Goal: Task Accomplishment & Management: Use online tool/utility

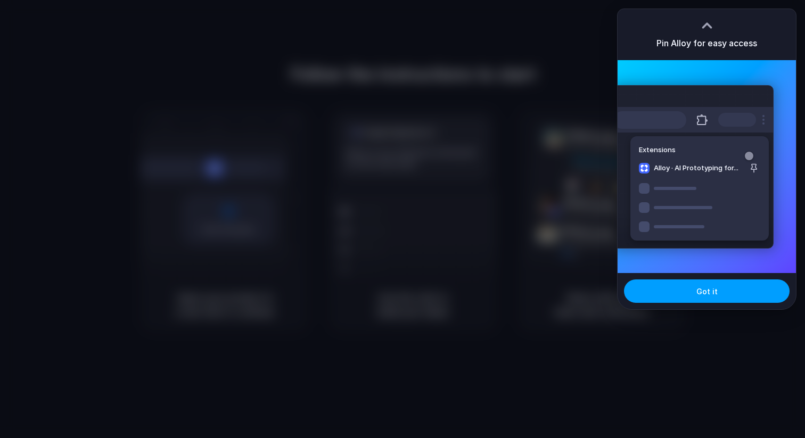
click at [712, 296] on span "Got it" at bounding box center [707, 291] width 21 height 11
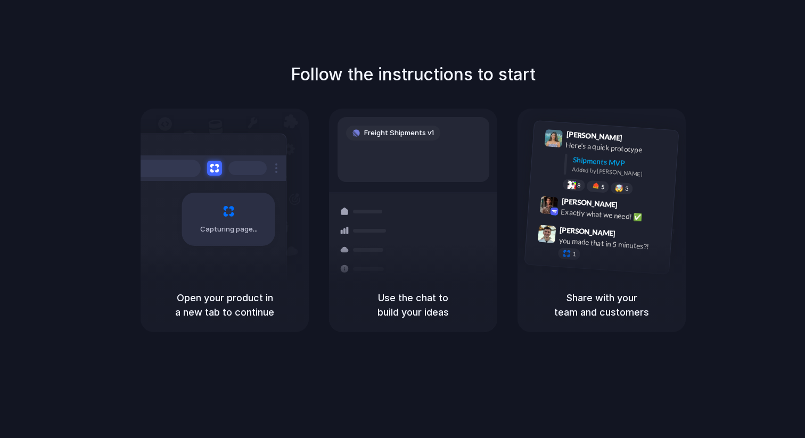
click at [742, 112] on div "Follow the instructions to start Capturing page Open your product in a new tab …" at bounding box center [413, 197] width 805 height 271
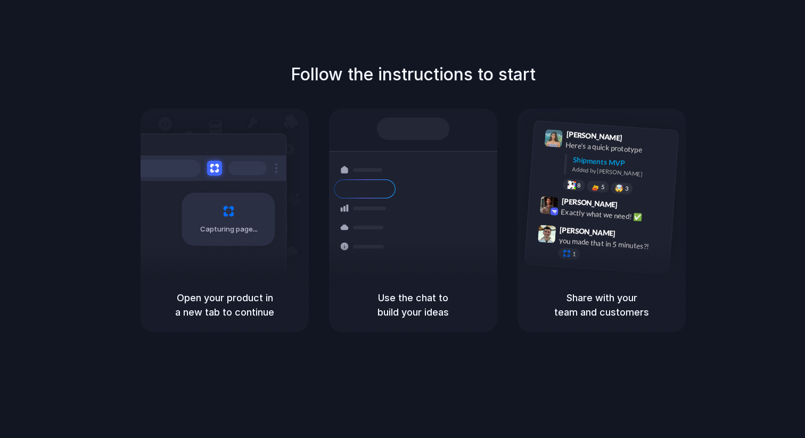
click at [584, 38] on div "Follow the instructions to start Capturing page Open your product in a new tab …" at bounding box center [413, 230] width 827 height 460
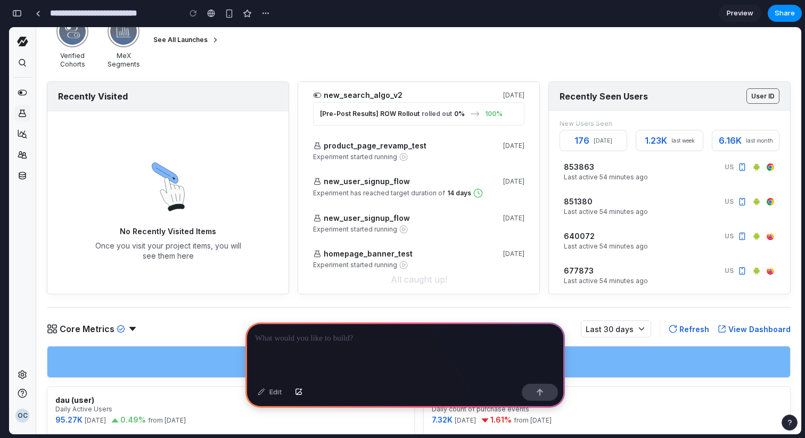
click at [25, 114] on icon at bounding box center [23, 114] width 10 height 10
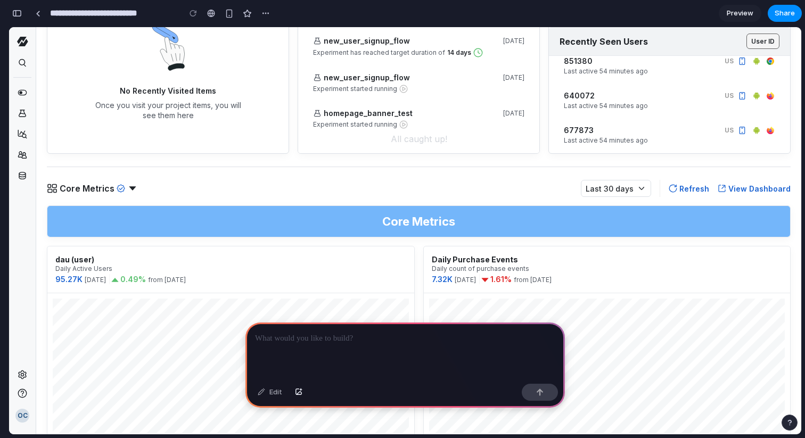
scroll to position [350, 0]
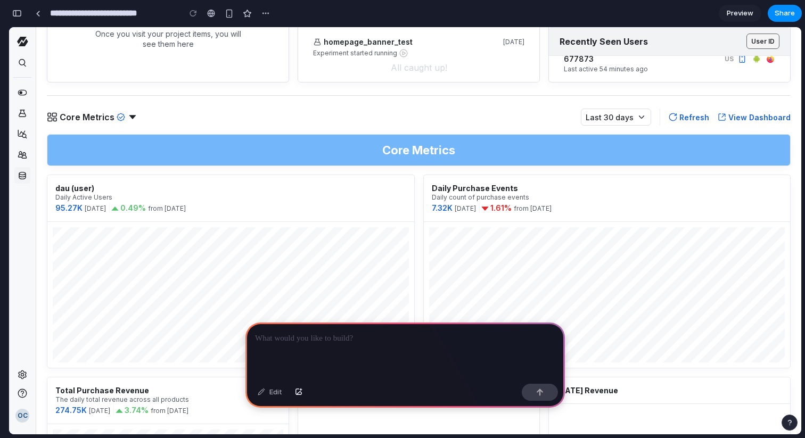
click at [23, 176] on icon at bounding box center [22, 175] width 7 height 7
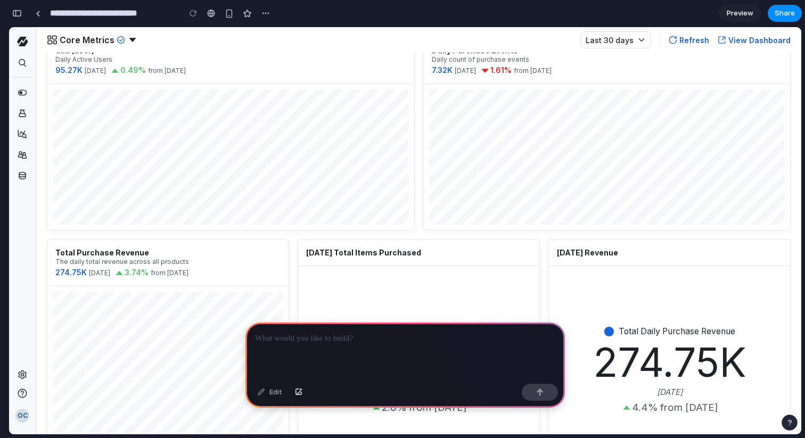
scroll to position [457, 0]
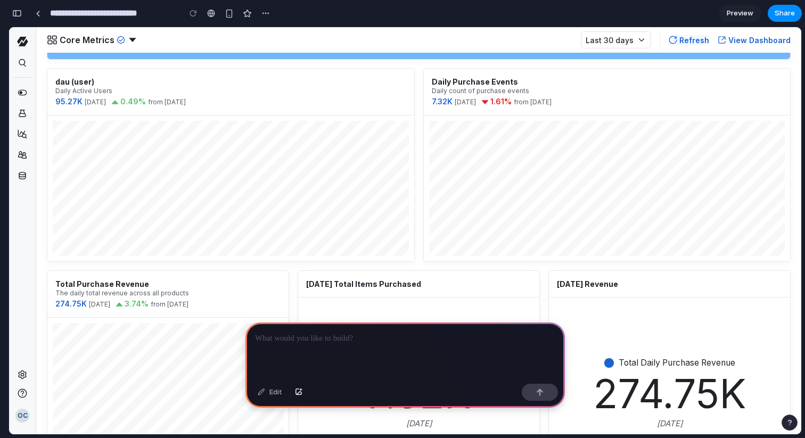
click at [689, 41] on div "Refresh" at bounding box center [695, 40] width 30 height 10
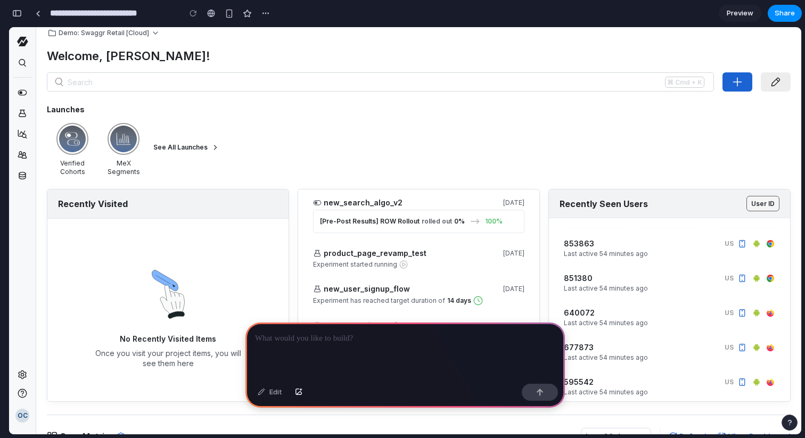
scroll to position [0, 0]
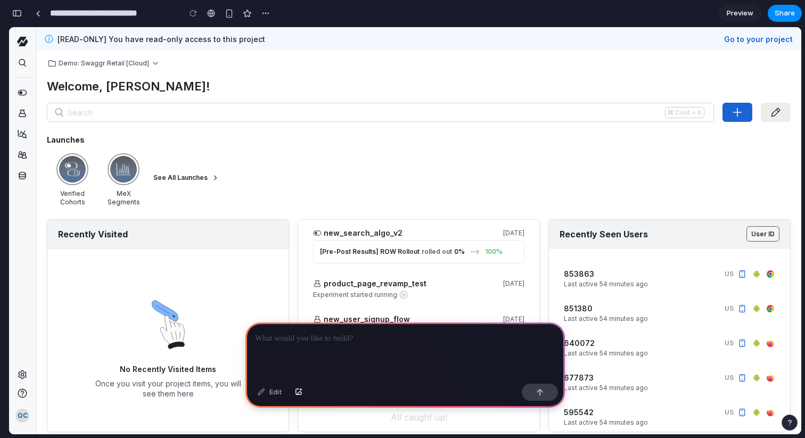
click at [306, 335] on p at bounding box center [405, 338] width 300 height 13
drag, startPoint x: 294, startPoint y: 390, endPoint x: 272, endPoint y: 388, distance: 22.5
click at [272, 388] on div "Edit" at bounding box center [280, 392] width 55 height 17
click at [30, 11] on link at bounding box center [38, 13] width 16 height 16
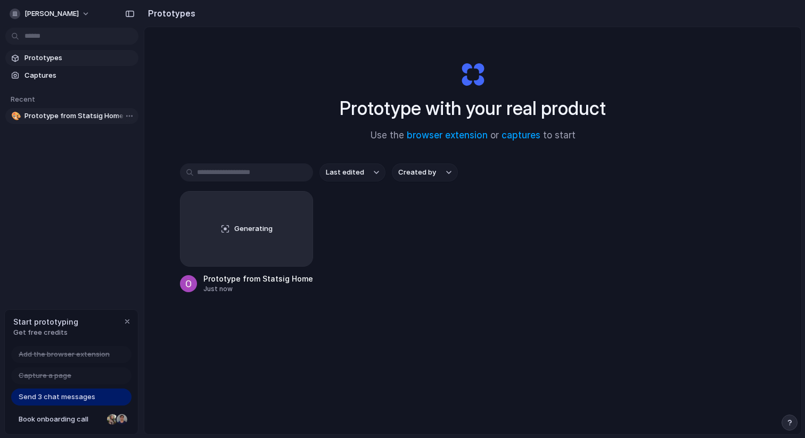
click at [88, 120] on span "Prototype from Statsig Home" at bounding box center [80, 116] width 110 height 11
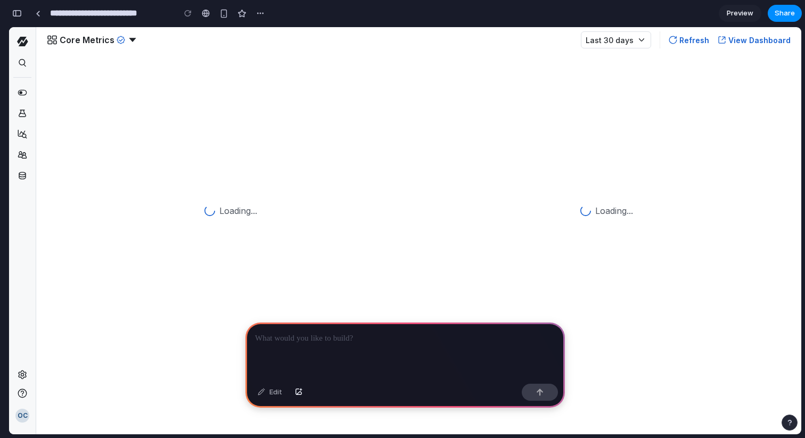
scroll to position [1222, 0]
click at [607, 109] on div "Loading..." at bounding box center [615, 108] width 38 height 12
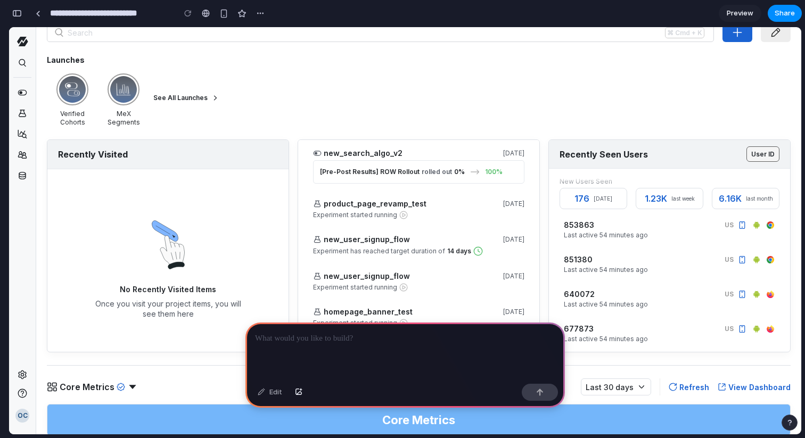
scroll to position [0, 0]
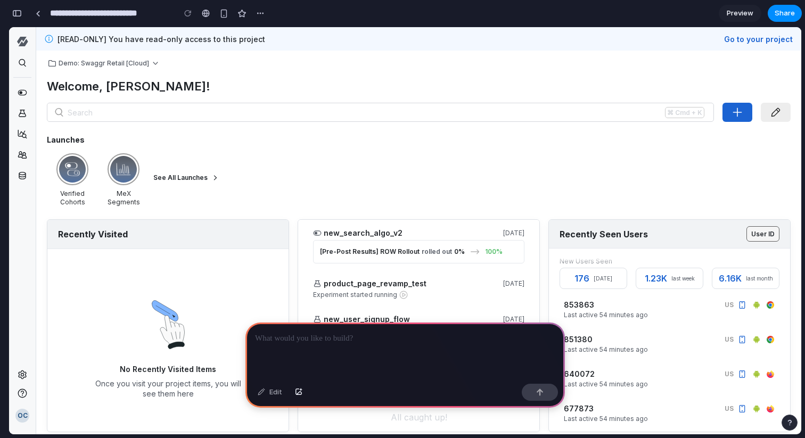
click at [23, 43] on icon "Statsig" at bounding box center [46, 42] width 58 height 10
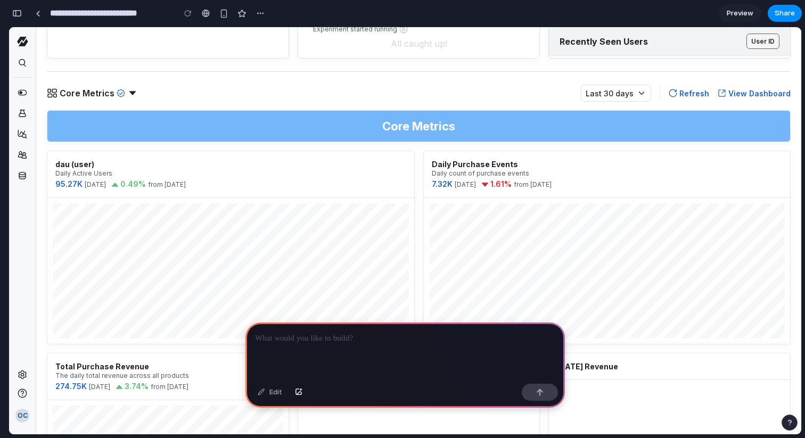
scroll to position [641, 0]
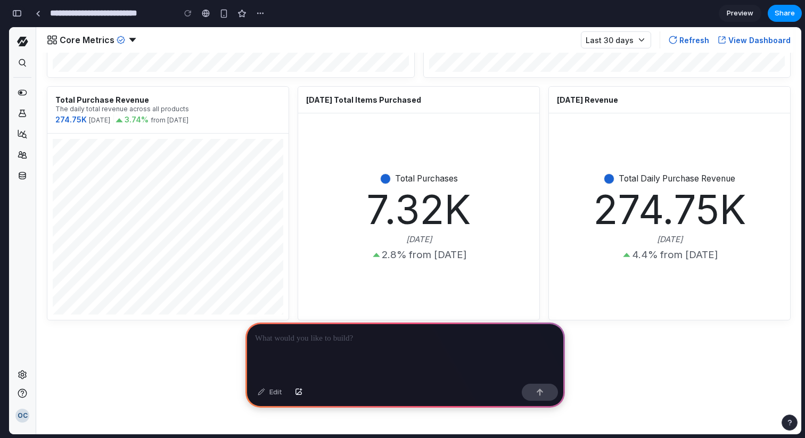
click at [21, 10] on div "button" at bounding box center [17, 13] width 10 height 7
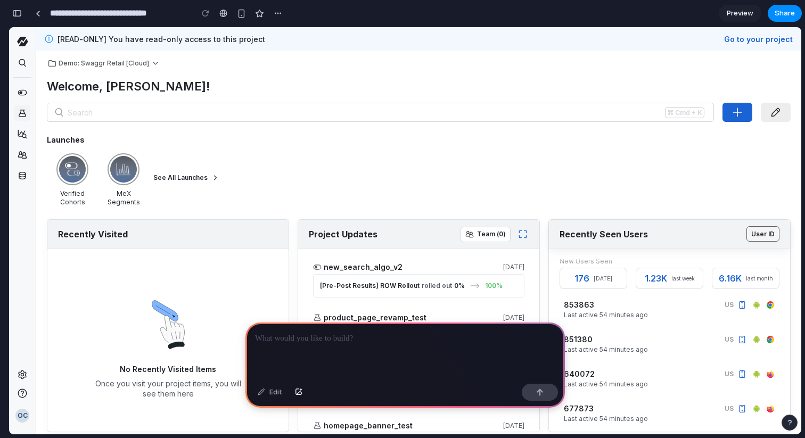
click at [20, 114] on icon at bounding box center [23, 114] width 10 height 10
click at [21, 136] on icon at bounding box center [23, 134] width 10 height 10
click at [24, 175] on icon at bounding box center [22, 175] width 7 height 7
click at [16, 74] on div "Search Feature Management Feature Gates Dynamic Configs Parameter Stores Experi…" at bounding box center [22, 201] width 27 height 331
click at [18, 67] on div "Search" at bounding box center [23, 63] width 10 height 10
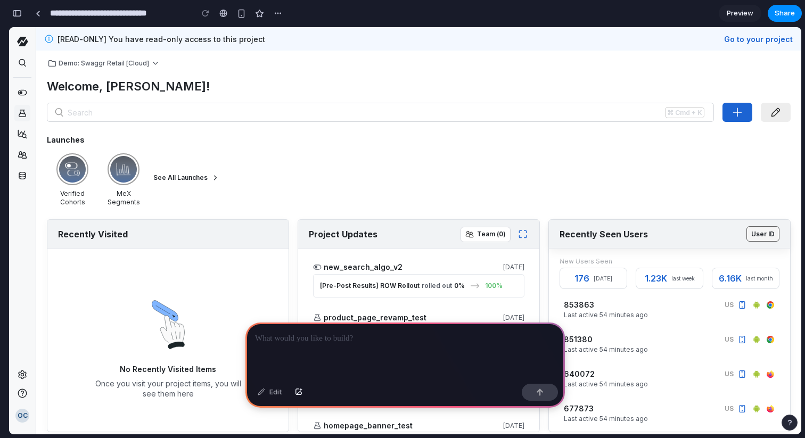
click at [22, 115] on icon at bounding box center [23, 114] width 10 height 10
click at [277, 393] on div "Edit" at bounding box center [270, 392] width 35 height 17
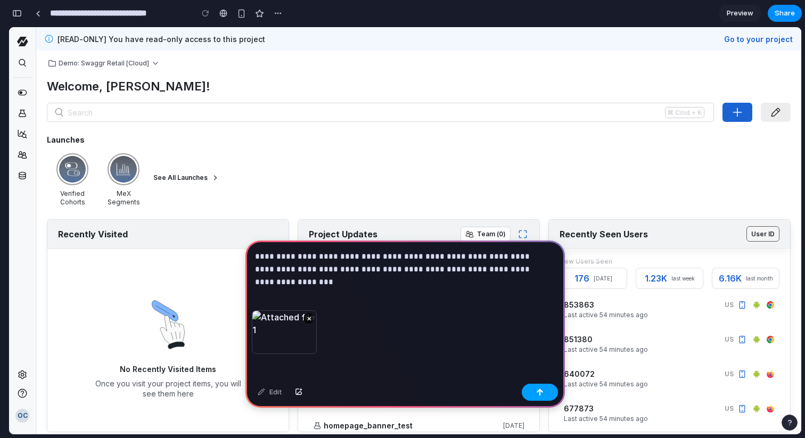
click at [542, 392] on div "button" at bounding box center [539, 392] width 7 height 7
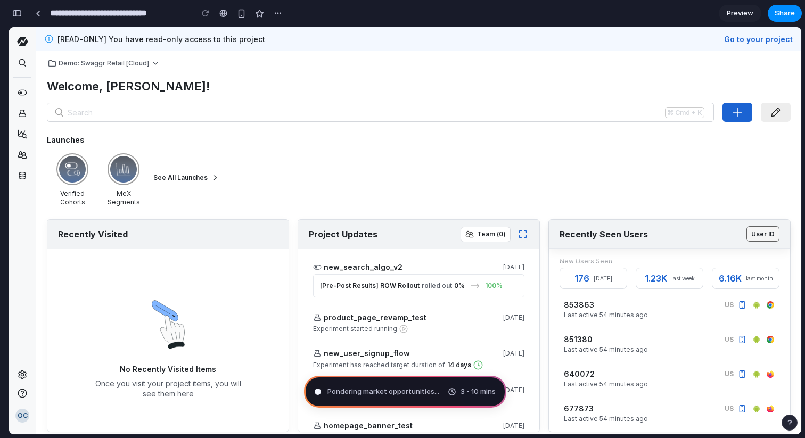
click at [382, 380] on div "Pondering market opportunities ... 3 - 10 mins" at bounding box center [405, 392] width 202 height 32
click at [381, 392] on span "Pondering market opportunities ." at bounding box center [382, 392] width 109 height 11
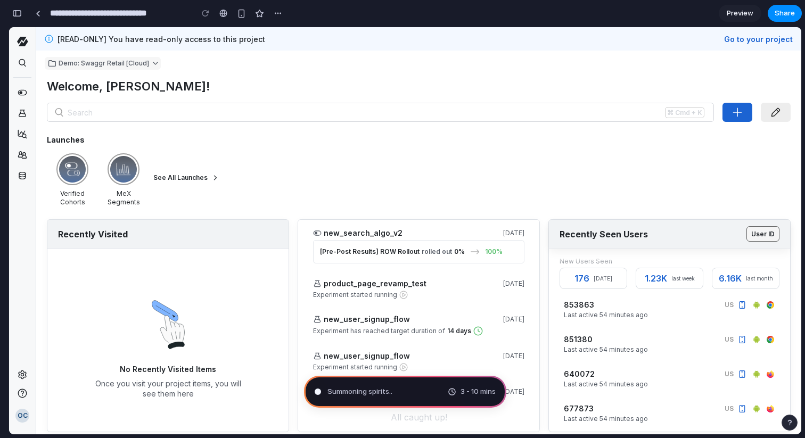
click at [156, 66] on icon "breadcrumb" at bounding box center [155, 63] width 9 height 9
click at [466, 387] on span "3 - 10 mins" at bounding box center [478, 392] width 35 height 11
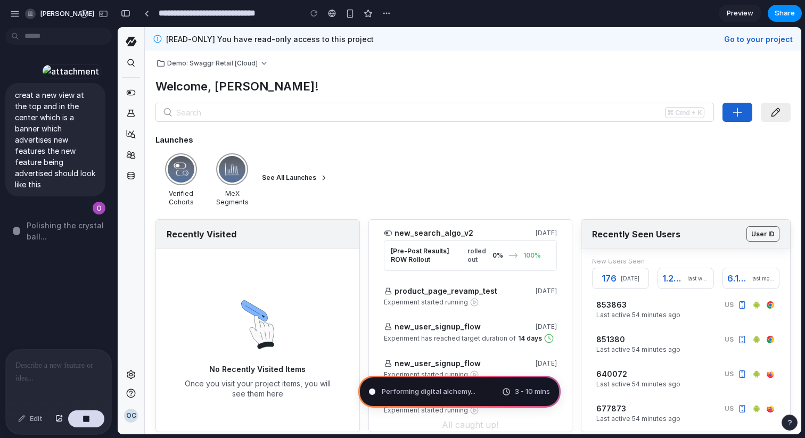
click at [52, 237] on span "Polishing the crystal ball ..." at bounding box center [69, 231] width 84 height 22
click at [52, 237] on span "Polishing the crystal ball" at bounding box center [69, 231] width 84 height 22
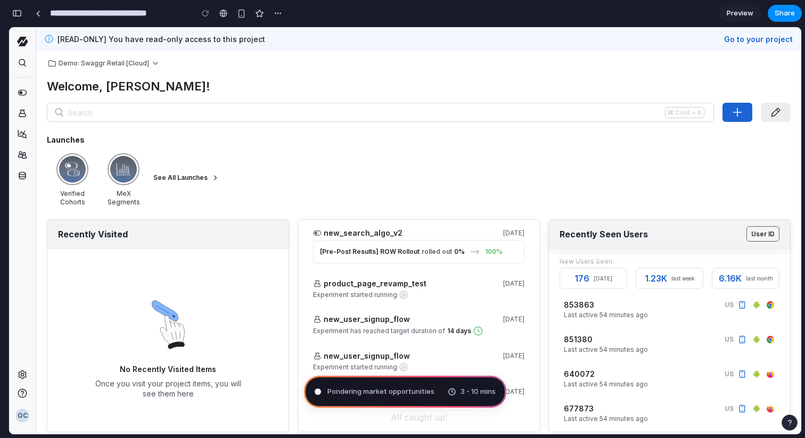
type input "**********"
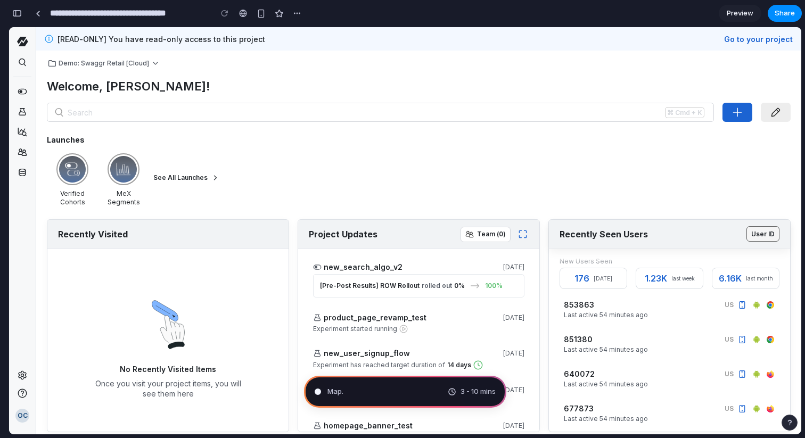
scroll to position [372, 0]
click at [455, 390] on div "3 - 10 mins" at bounding box center [472, 392] width 48 height 11
click at [361, 388] on span "Determining potential solut" at bounding box center [374, 392] width 92 height 11
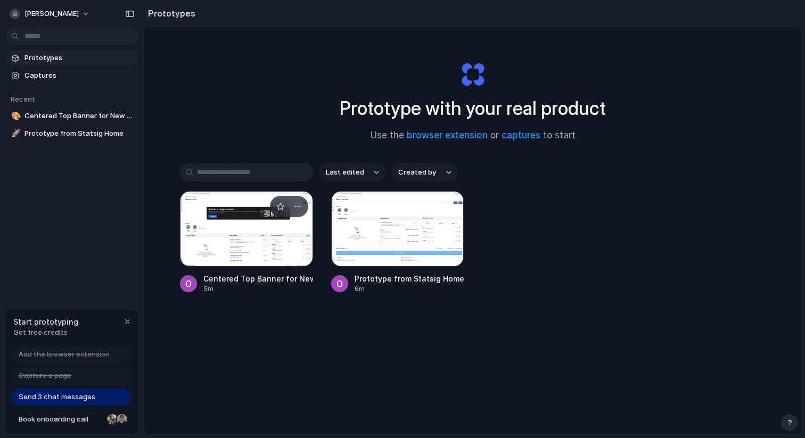
click at [245, 248] on div at bounding box center [246, 229] width 133 height 76
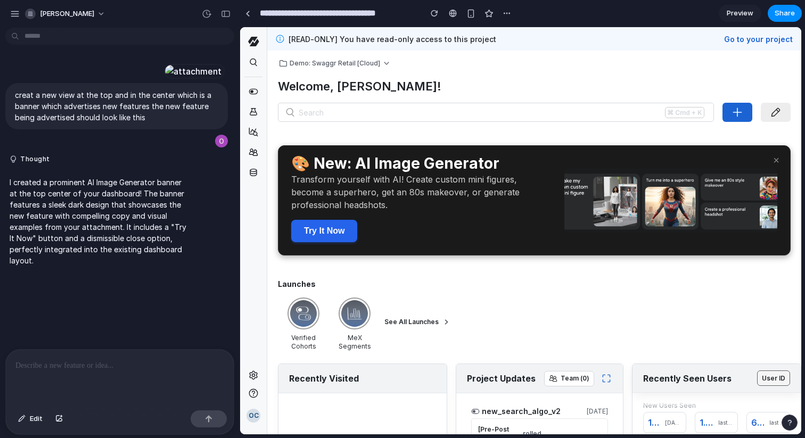
click at [397, 174] on div "Transform yourself with AI! Create custom mini figures, become a superhero, get…" at bounding box center [421, 192] width 260 height 38
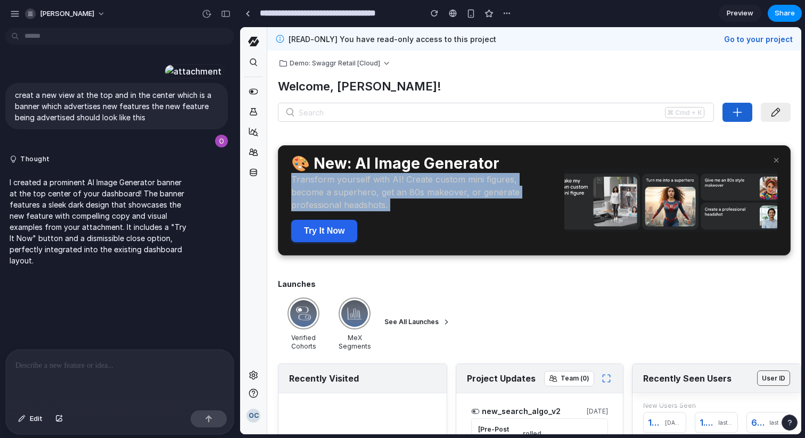
click at [397, 174] on div "Transform yourself with AI! Create custom mini figures, become a superhero, get…" at bounding box center [421, 192] width 260 height 38
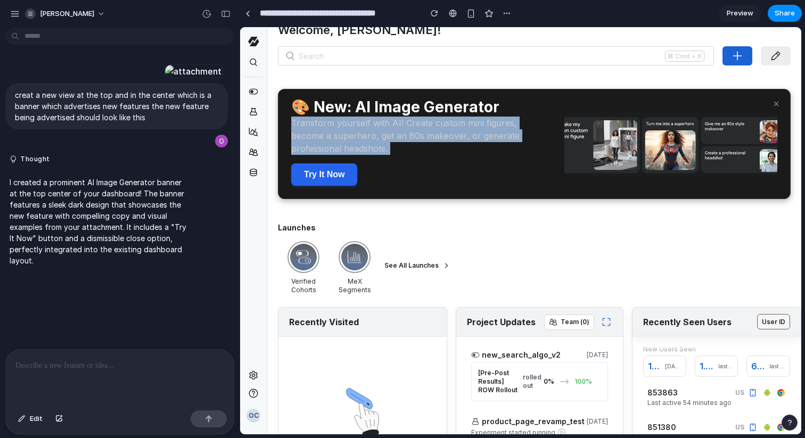
scroll to position [100, 9]
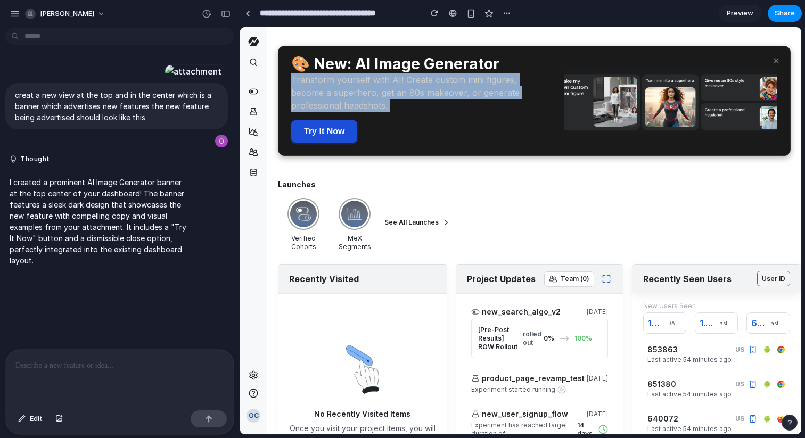
click at [311, 132] on button "Try It Now" at bounding box center [324, 131] width 66 height 22
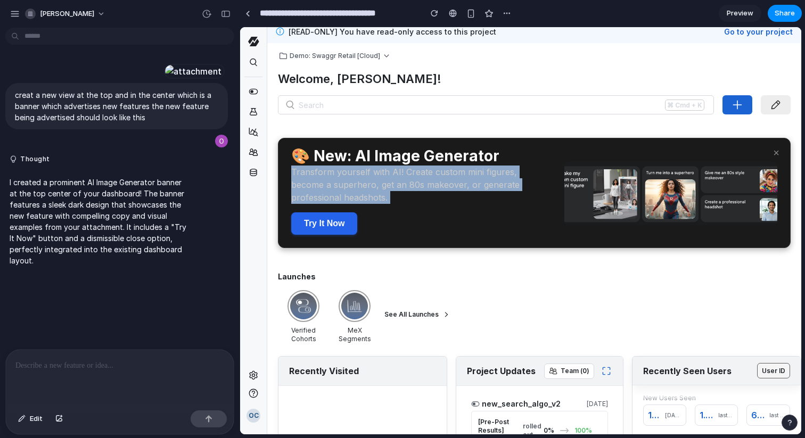
scroll to position [0, 0]
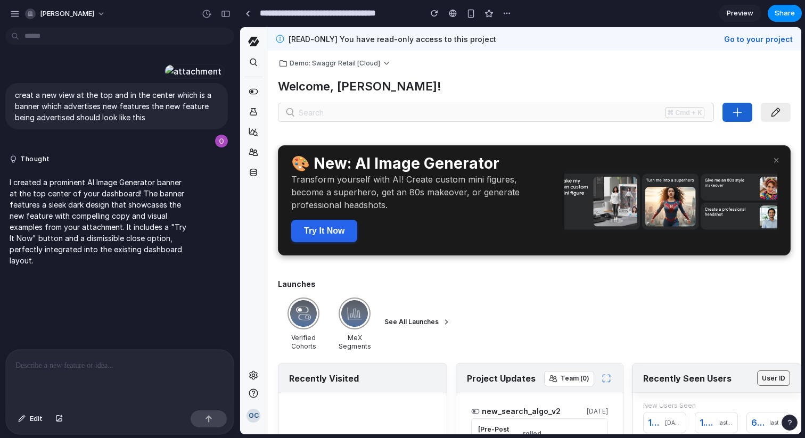
click at [353, 119] on div "Search ⌘ Cmd + K" at bounding box center [496, 112] width 436 height 19
click at [315, 112] on div "Search" at bounding box center [311, 113] width 25 height 10
click at [126, 240] on p "I created a prominent AI Image Generator banner at the top center of your dashb…" at bounding box center [99, 221] width 178 height 89
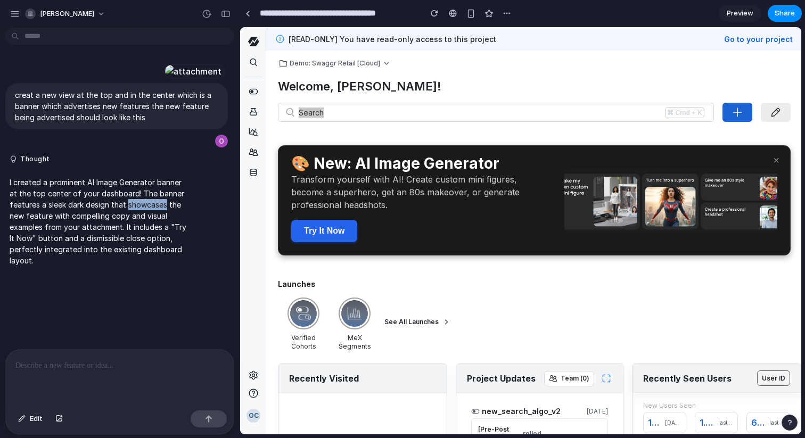
click at [126, 240] on p "I created a prominent AI Image Generator banner at the top center of your dashb…" at bounding box center [99, 221] width 178 height 89
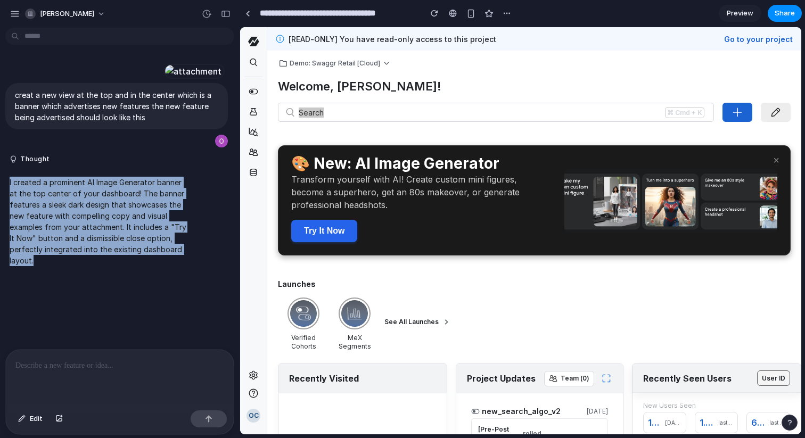
click at [126, 240] on p "I created a prominent AI Image Generator banner at the top center of your dashb…" at bounding box center [99, 221] width 178 height 89
copy div "I created a prominent AI Image Generator banner at the top center of your dashb…"
